Goal: Task Accomplishment & Management: Use online tool/utility

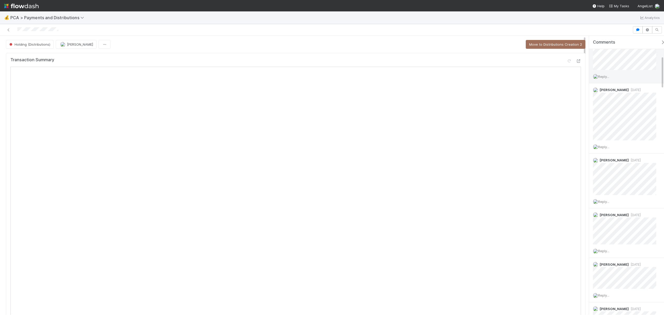
scroll to position [168, 0]
drag, startPoint x: 662, startPoint y: 56, endPoint x: 661, endPoint y: 76, distance: 20.0
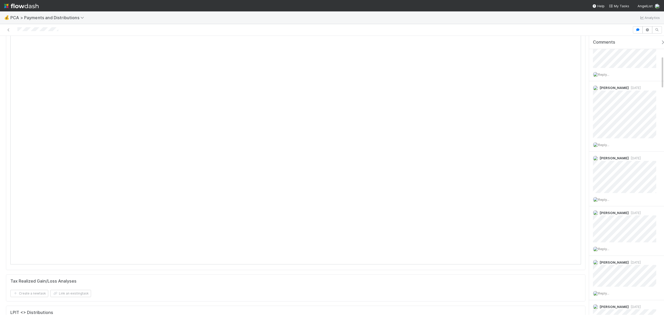
scroll to position [0, 0]
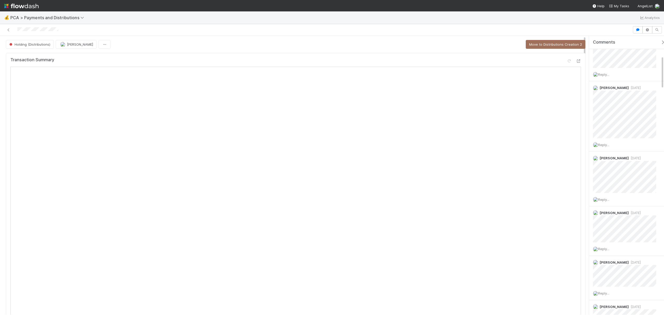
drag, startPoint x: 585, startPoint y: 44, endPoint x: 585, endPoint y: 34, distance: 10.4
click at [585, 34] on div "Holding (Distributions) Berkley Cade Move to Distributions Creation 2 Transacti…" at bounding box center [332, 169] width 664 height 291
drag, startPoint x: 663, startPoint y: 67, endPoint x: 664, endPoint y: 118, distance: 50.8
click at [664, 118] on html "💰 PCA > Payments and Distributions Analytics Holding (Distributions) Berkley Ca…" at bounding box center [332, 157] width 664 height 315
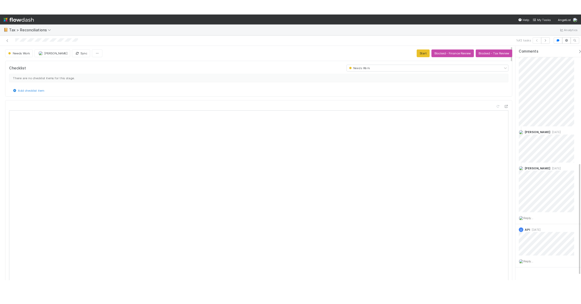
scroll to position [278, 0]
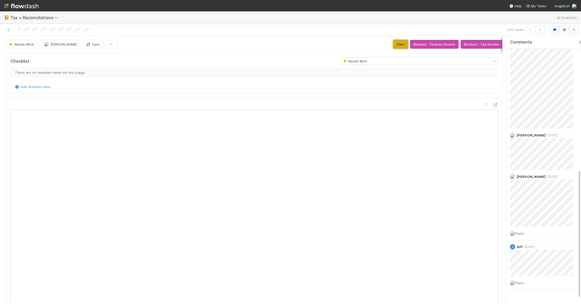
click at [393, 46] on button "Start" at bounding box center [400, 44] width 15 height 9
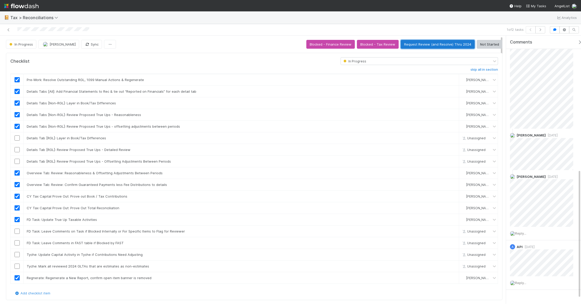
click at [423, 45] on button "Request Review (and Resolve) Thru 2024" at bounding box center [438, 44] width 74 height 9
